Goal: Task Accomplishment & Management: Use online tool/utility

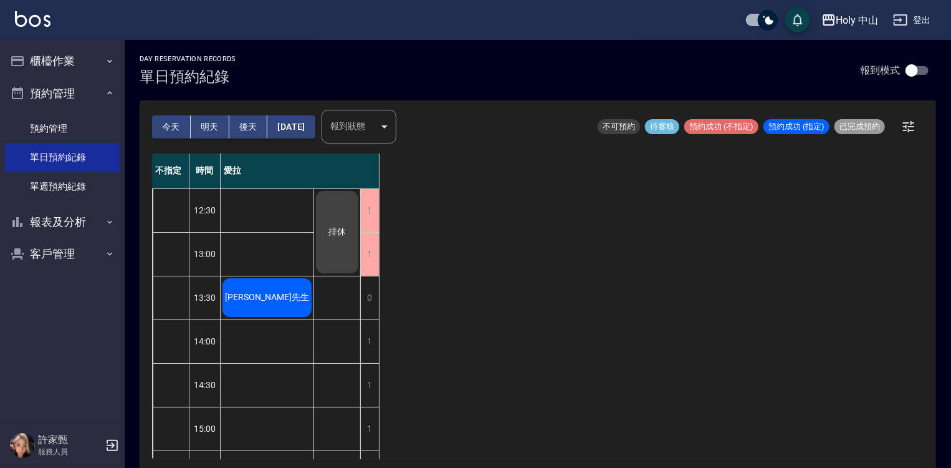
click at [266, 295] on span "[PERSON_NAME]先生" at bounding box center [267, 297] width 89 height 11
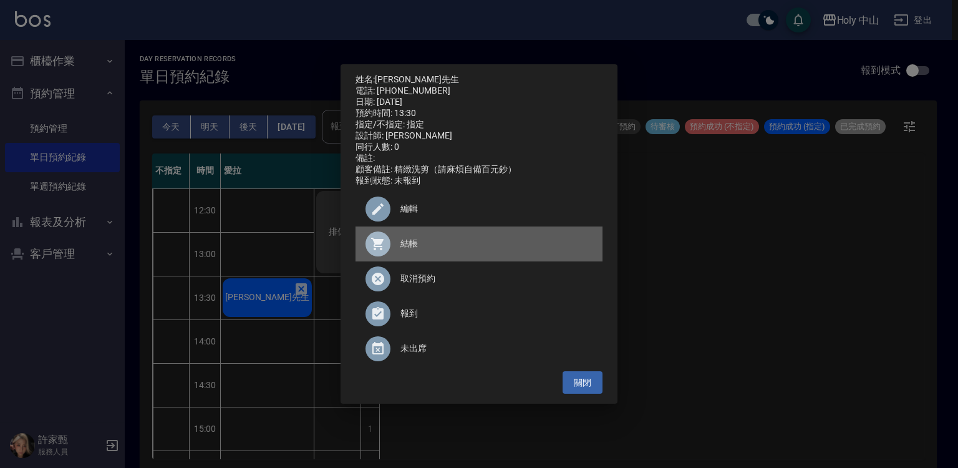
click at [408, 246] on span "結帳" at bounding box center [496, 243] width 192 height 13
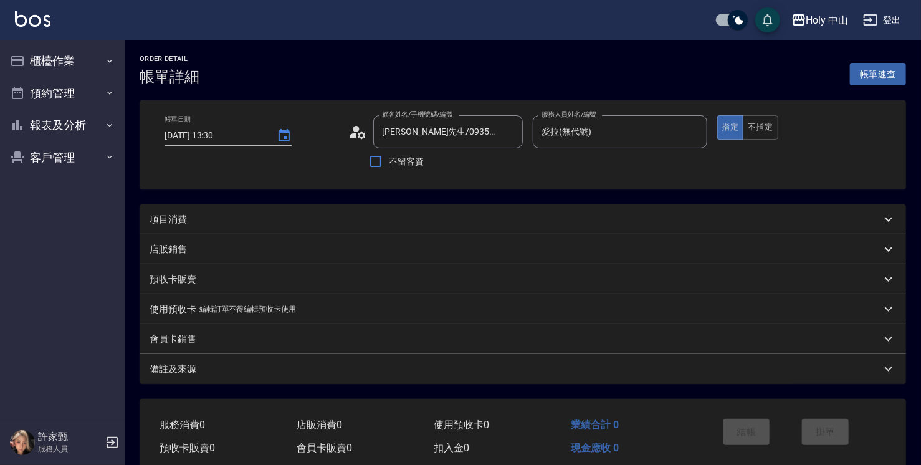
drag, startPoint x: 0, startPoint y: 0, endPoint x: 245, endPoint y: 221, distance: 330.2
click at [245, 221] on div "項目消費" at bounding box center [516, 219] width 732 height 13
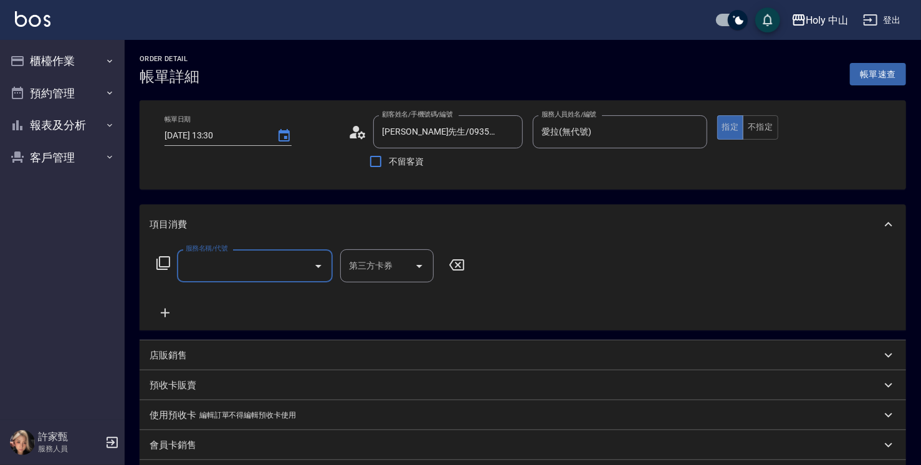
click at [232, 265] on input "服務名稱/代號" at bounding box center [246, 266] width 126 height 22
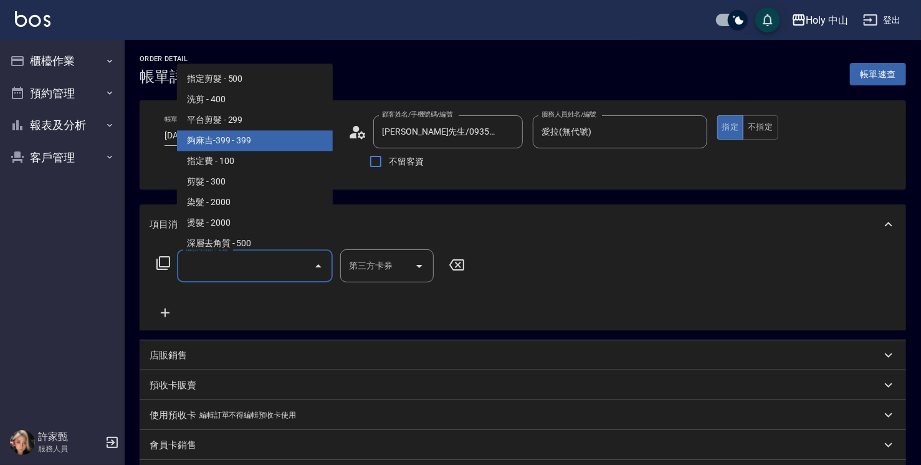
click at [253, 141] on span "夠麻吉-399 - 399" at bounding box center [255, 140] width 156 height 21
type input "夠麻吉-399(5)"
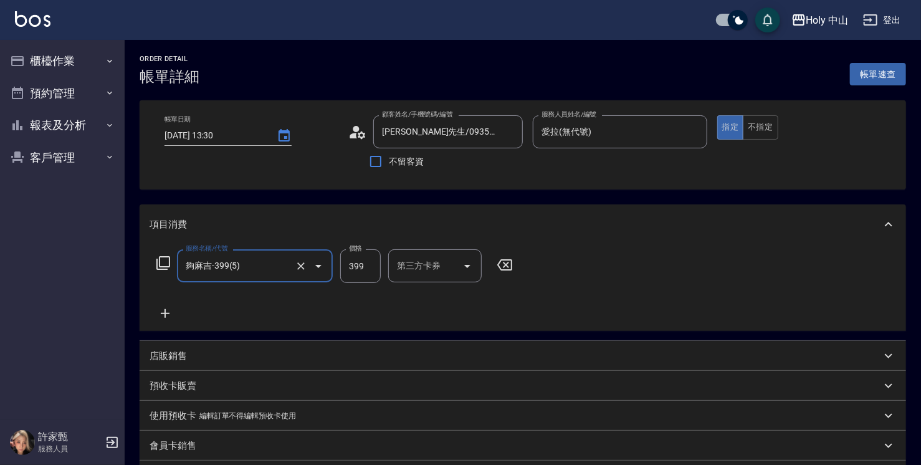
click at [360, 269] on input "399" at bounding box center [360, 266] width 41 height 34
click at [355, 268] on input "399" at bounding box center [360, 266] width 41 height 34
type input "349"
click at [429, 267] on div "第三方卡券 第三方卡券" at bounding box center [435, 265] width 94 height 33
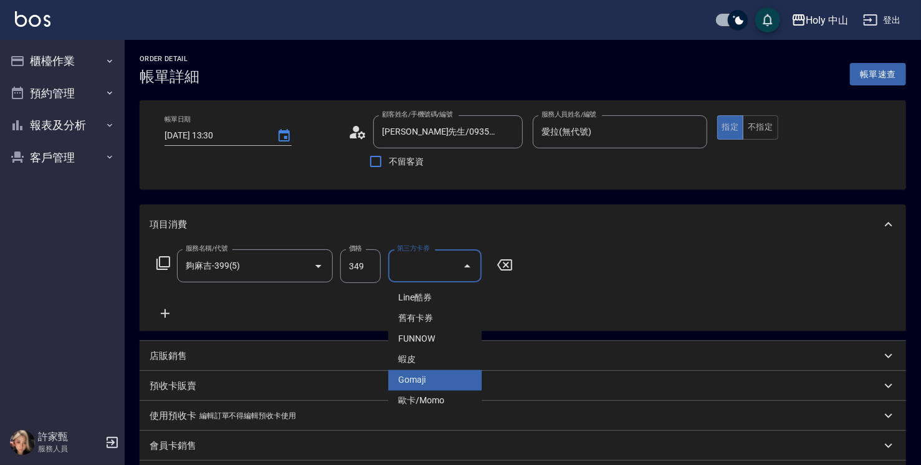
click at [419, 375] on span "Gomaji" at bounding box center [435, 380] width 94 height 21
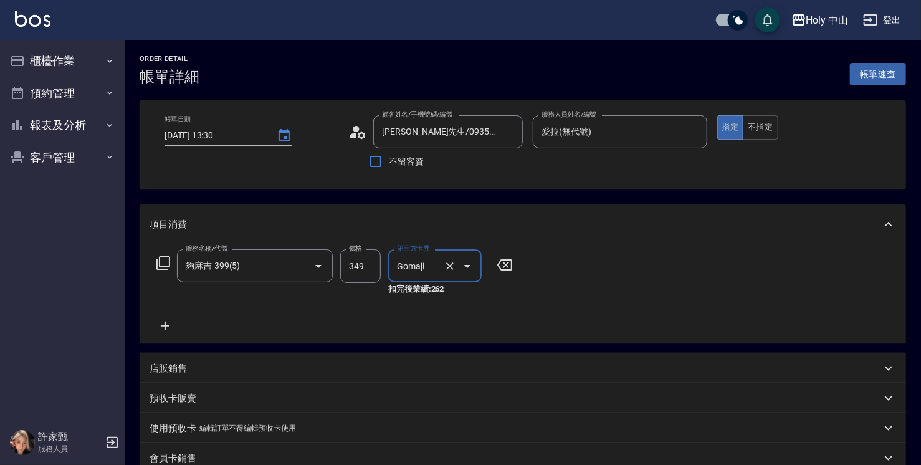
type input "Gomaji"
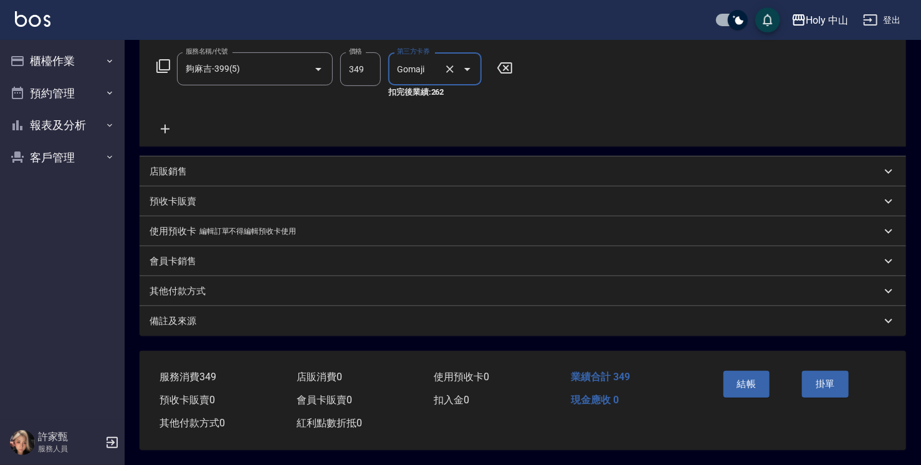
click at [362, 325] on div "備註及來源" at bounding box center [523, 321] width 767 height 30
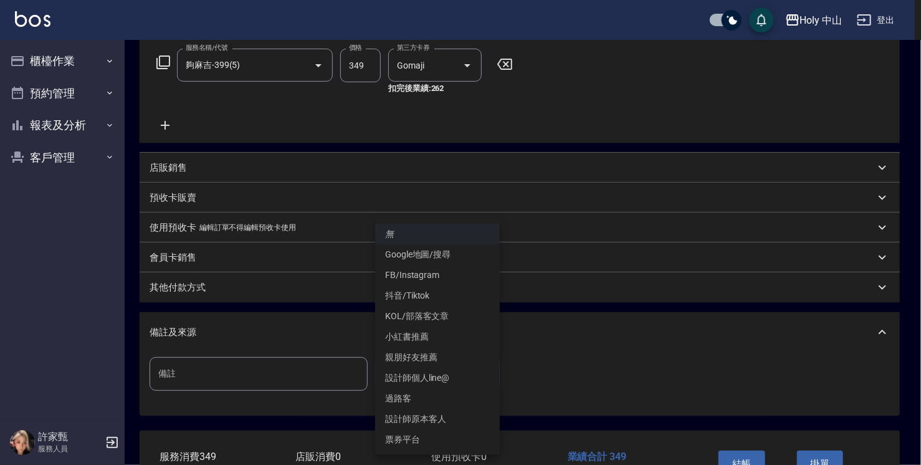
click at [411, 373] on body "Holy 中山 登出 櫃檯作業 打帳單 帳單列表 營業儀表板 現場電腦打卡 預約管理 預約管理 單日預約紀錄 單週預約紀錄 報表及分析 報表目錄 店家日報表 …" at bounding box center [460, 172] width 921 height 746
click at [423, 420] on li "設計師原本客人" at bounding box center [437, 419] width 125 height 21
type input "設計師原本客人"
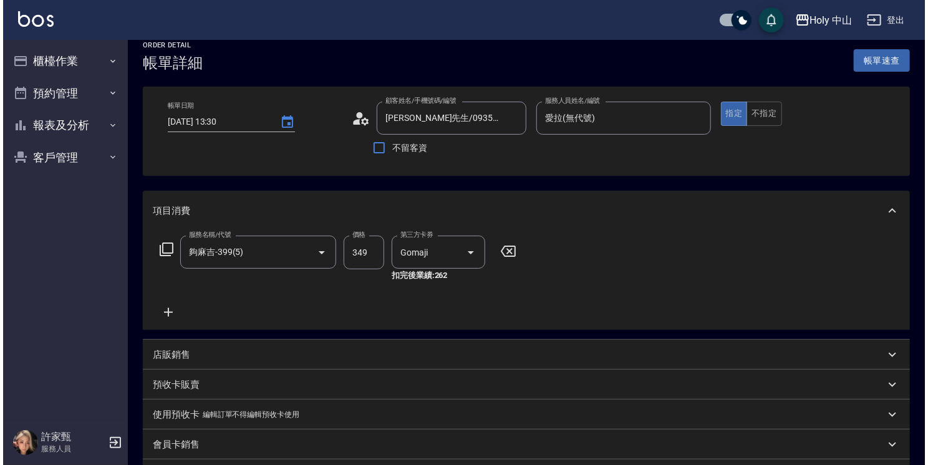
scroll to position [263, 0]
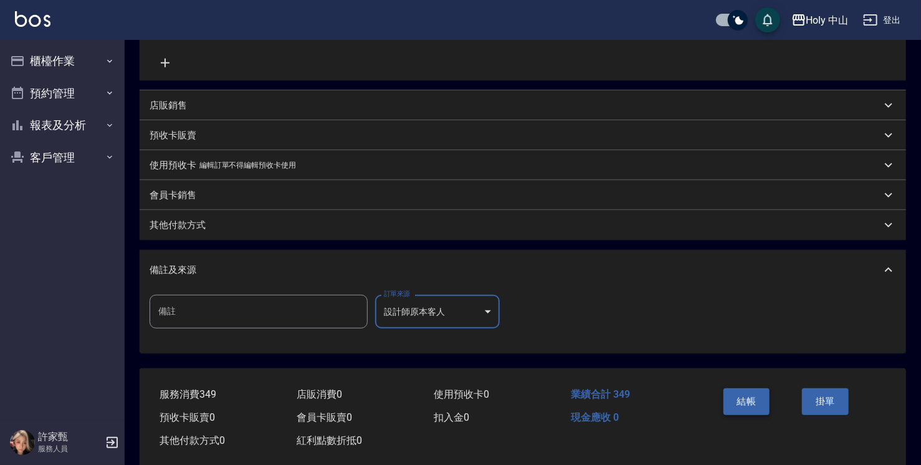
click at [748, 400] on button "結帳" at bounding box center [747, 401] width 47 height 26
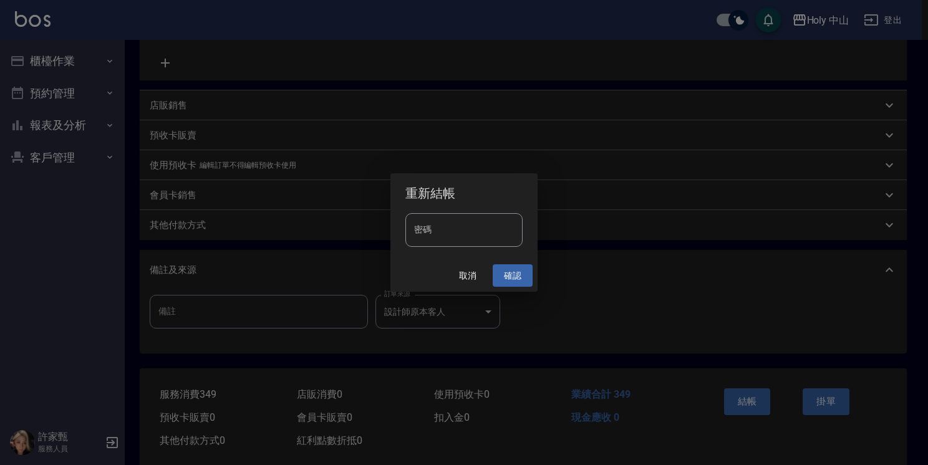
click at [516, 276] on button "確認" at bounding box center [512, 275] width 40 height 23
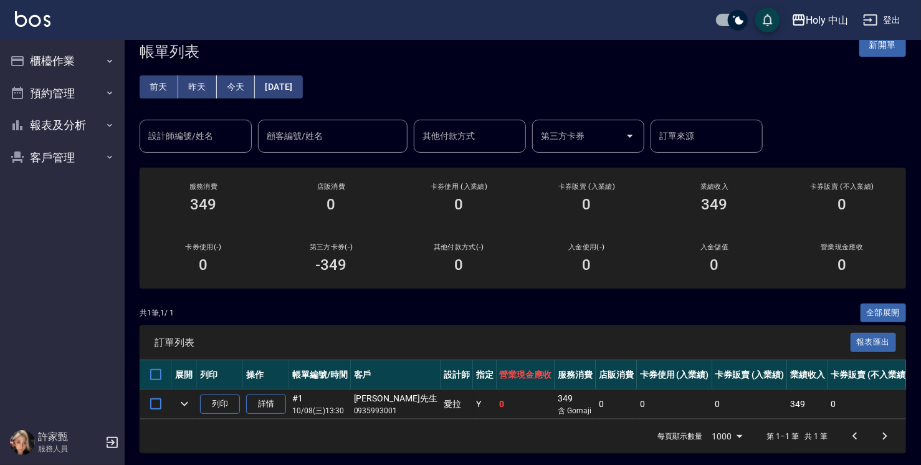
scroll to position [37, 0]
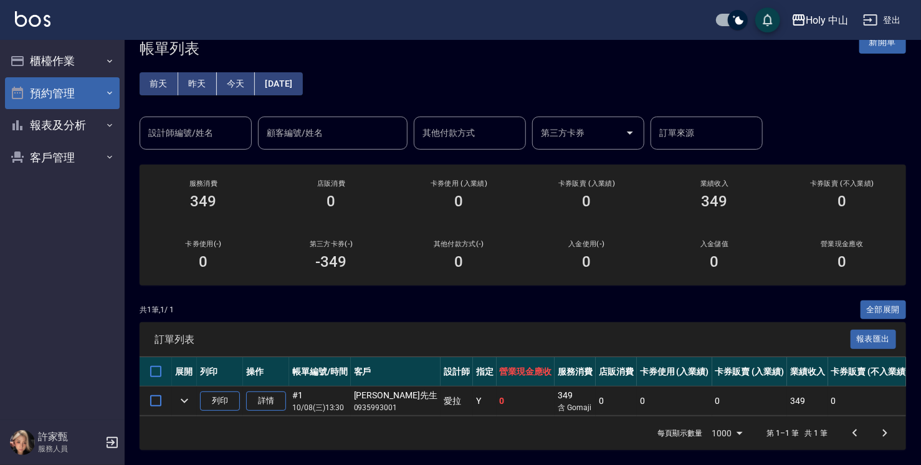
click at [92, 95] on button "預約管理" at bounding box center [62, 93] width 115 height 32
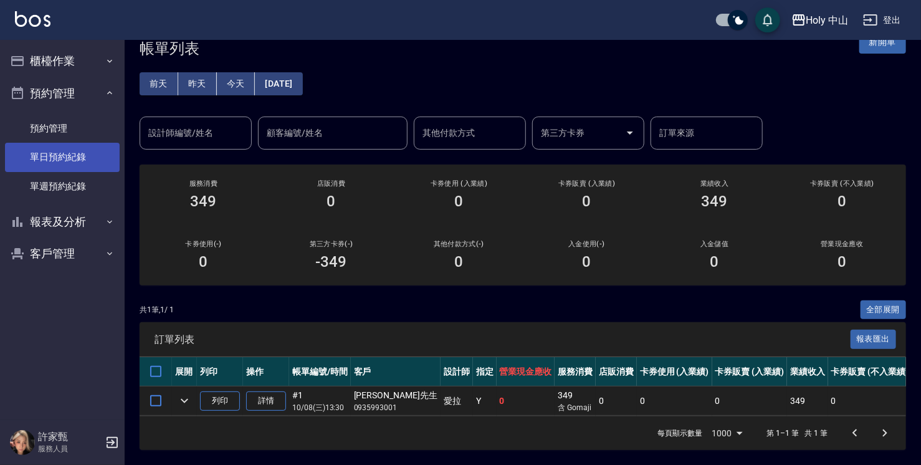
click at [82, 156] on link "單日預約紀錄" at bounding box center [62, 157] width 115 height 29
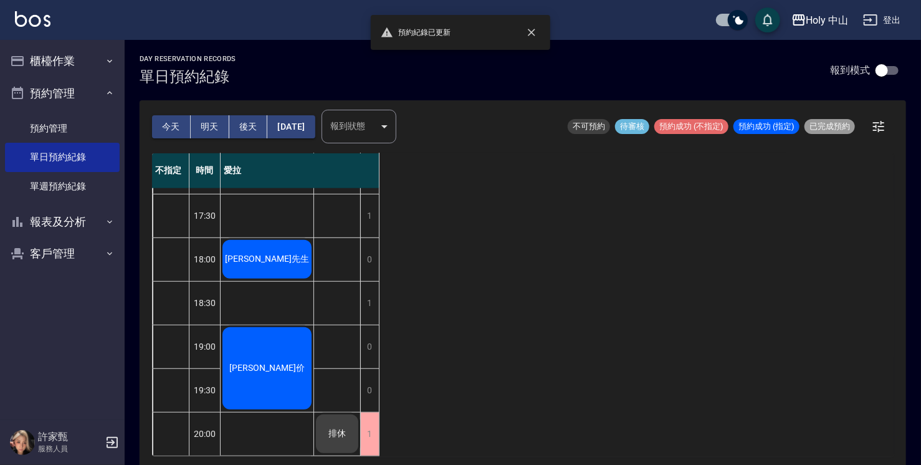
scroll to position [439, 0]
